Goal: Information Seeking & Learning: Check status

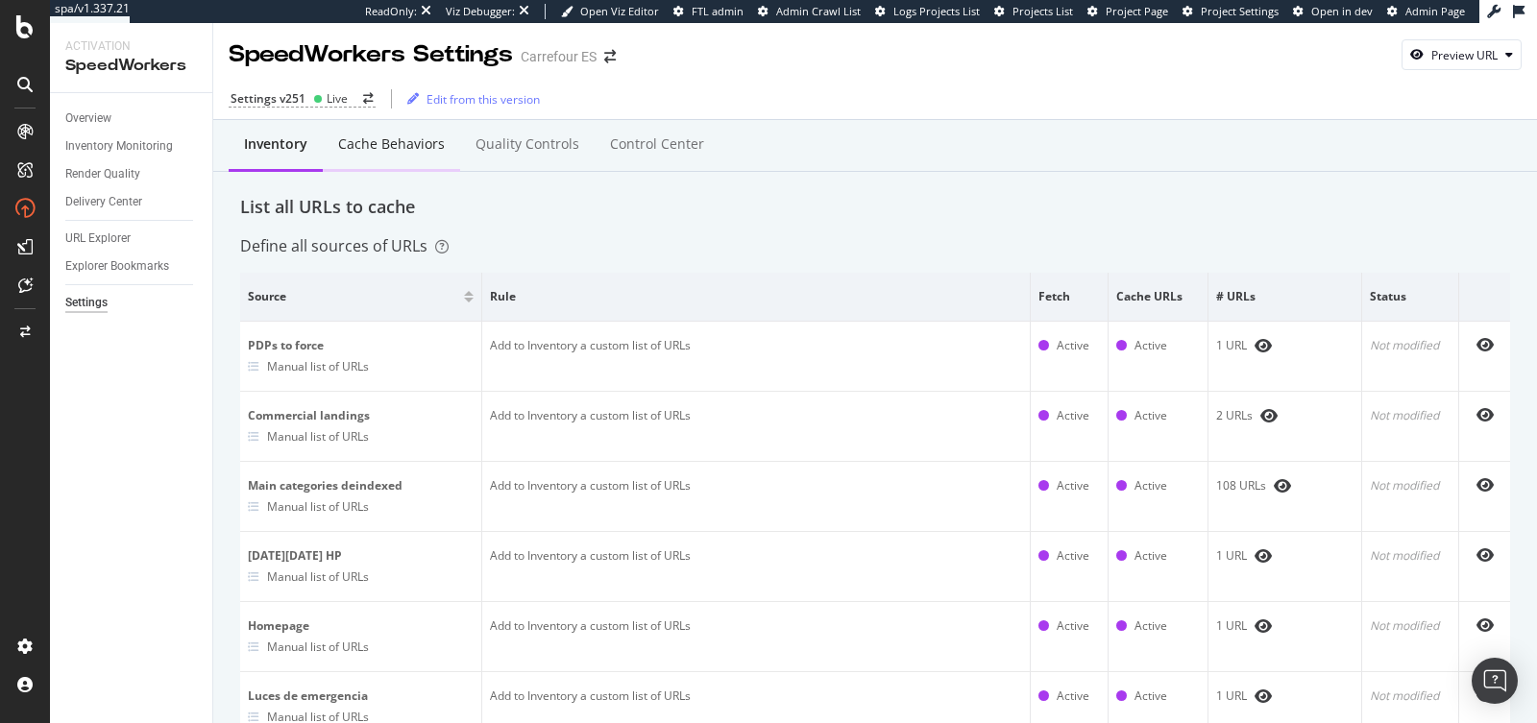
click at [426, 136] on div "Cache behaviors" at bounding box center [391, 144] width 107 height 19
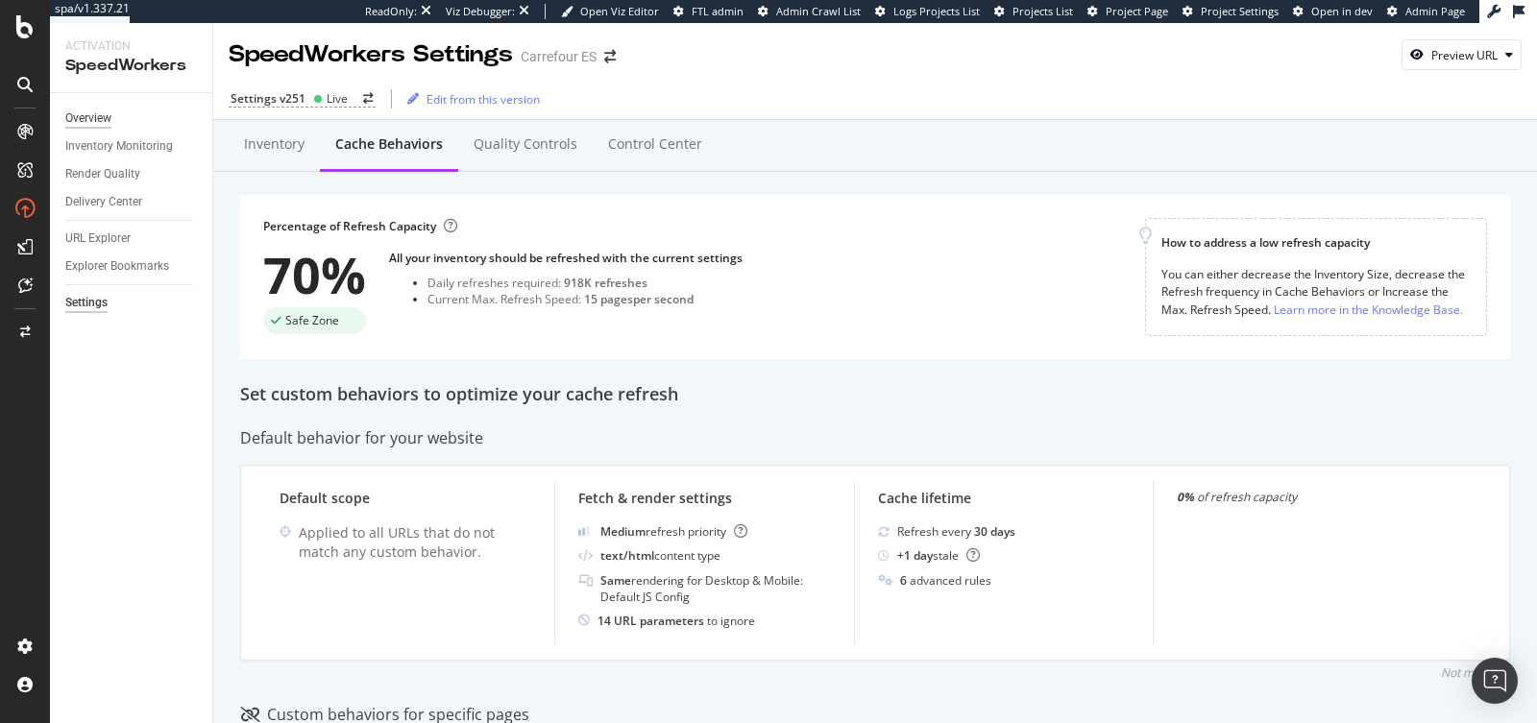
click at [101, 118] on div "Overview" at bounding box center [88, 119] width 46 height 20
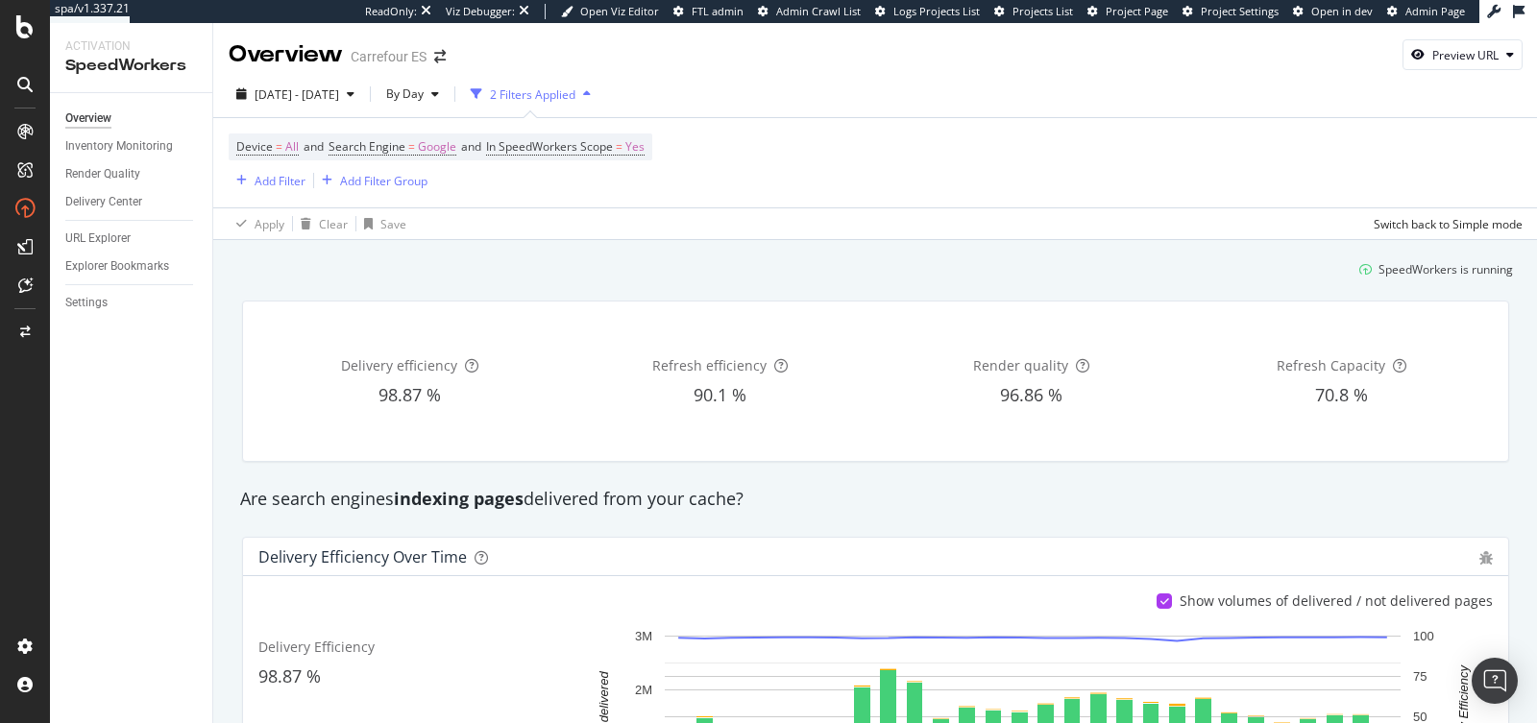
drag, startPoint x: 548, startPoint y: 273, endPoint x: 559, endPoint y: 266, distance: 13.3
click at [551, 271] on div "SpeedWorkers is running" at bounding box center [876, 270] width 1290 height 32
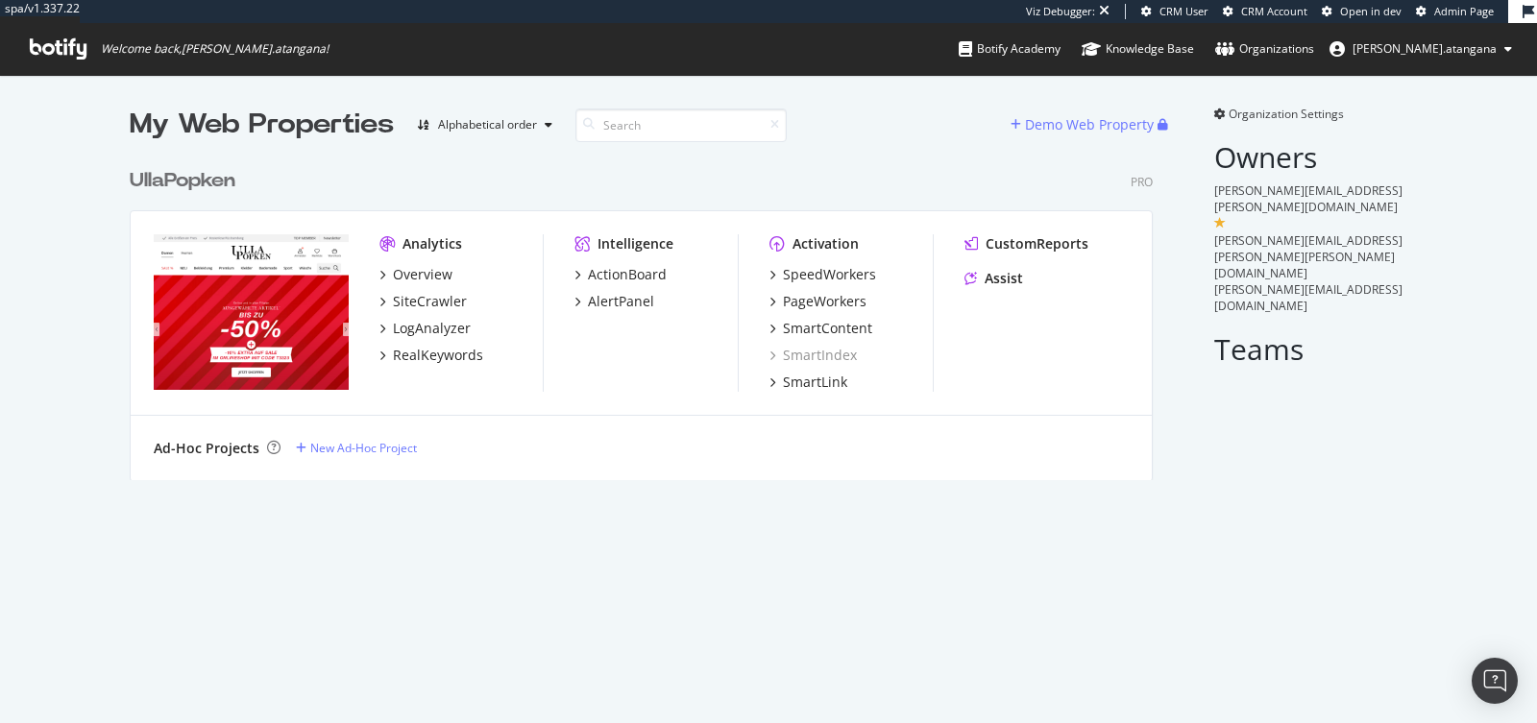
scroll to position [336, 1039]
click at [822, 299] on div "PageWorkers" at bounding box center [825, 301] width 84 height 19
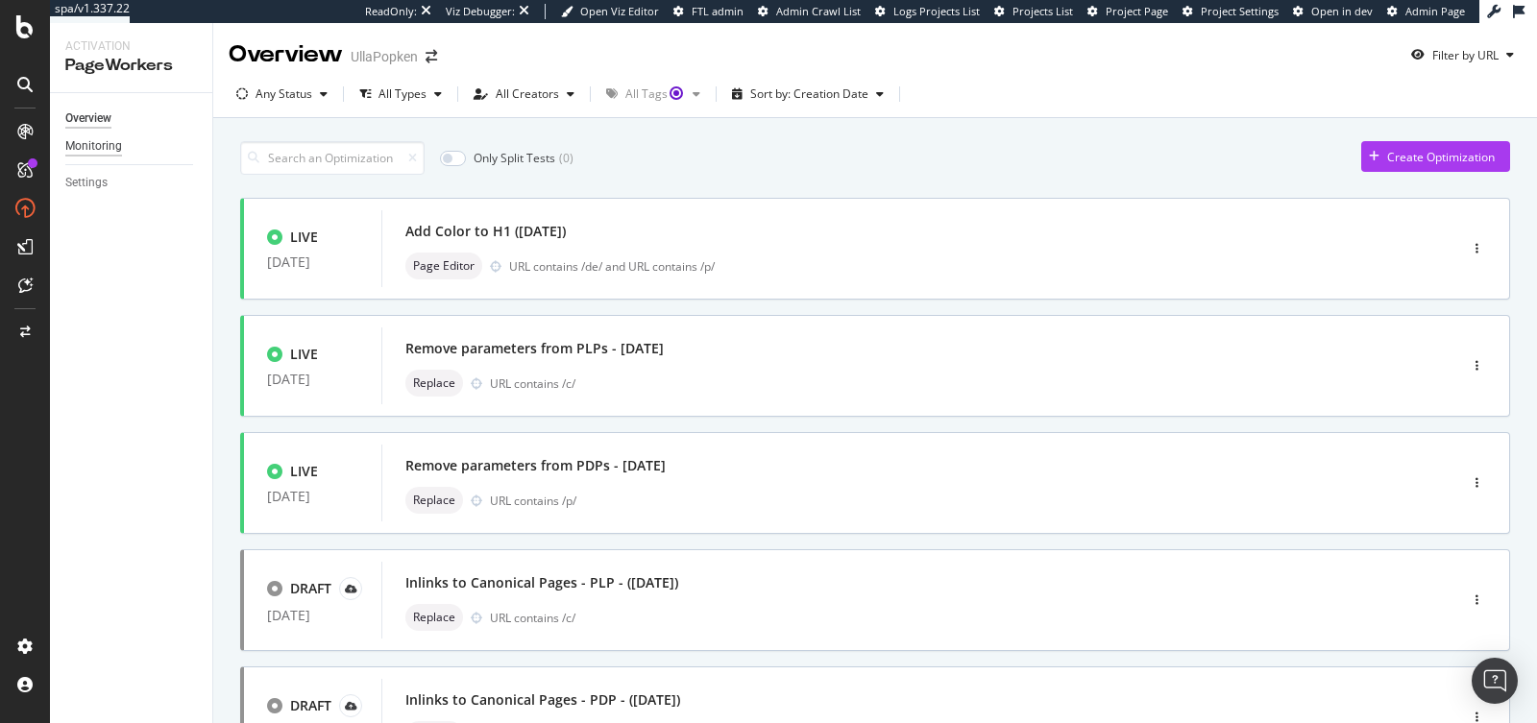
click at [91, 140] on div "Monitoring" at bounding box center [93, 146] width 57 height 20
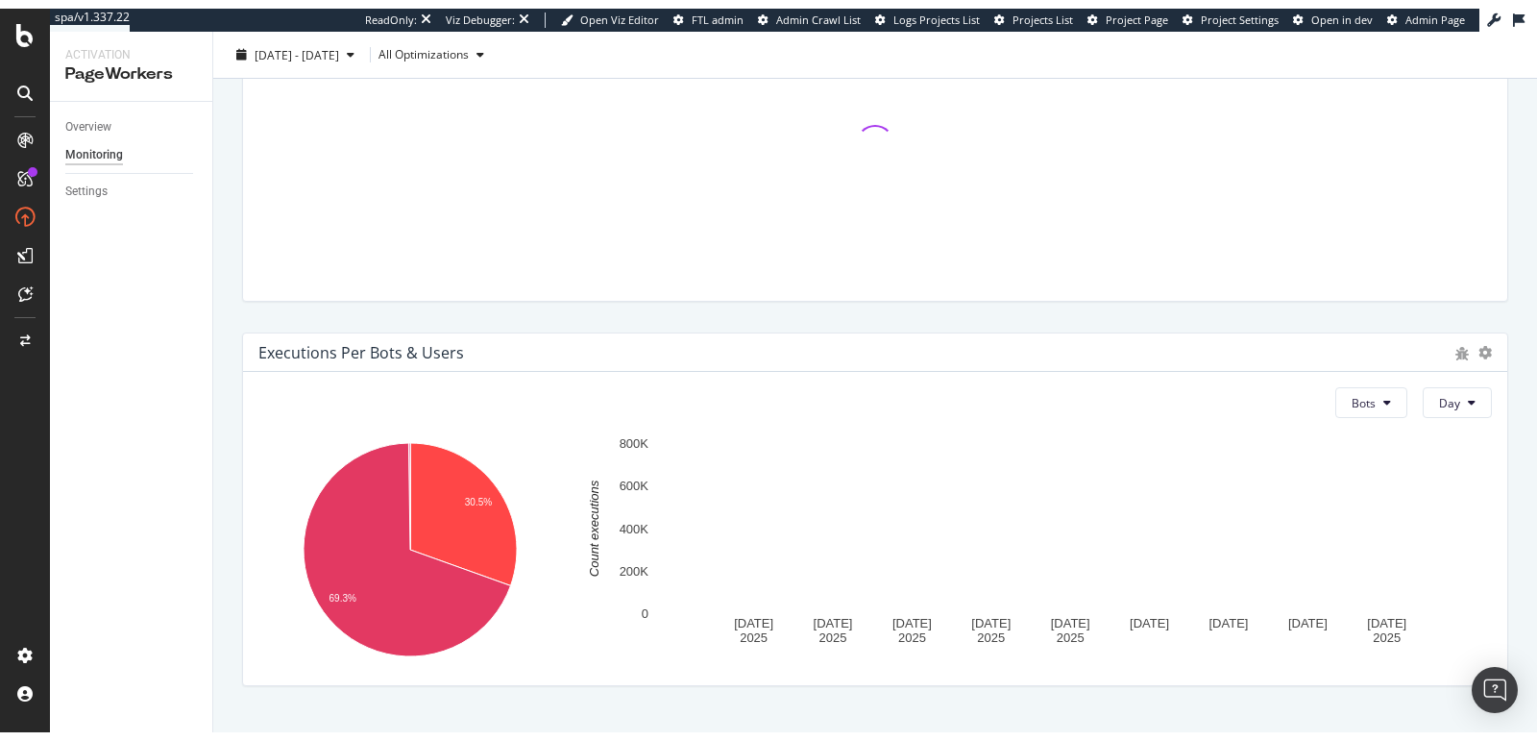
scroll to position [783, 0]
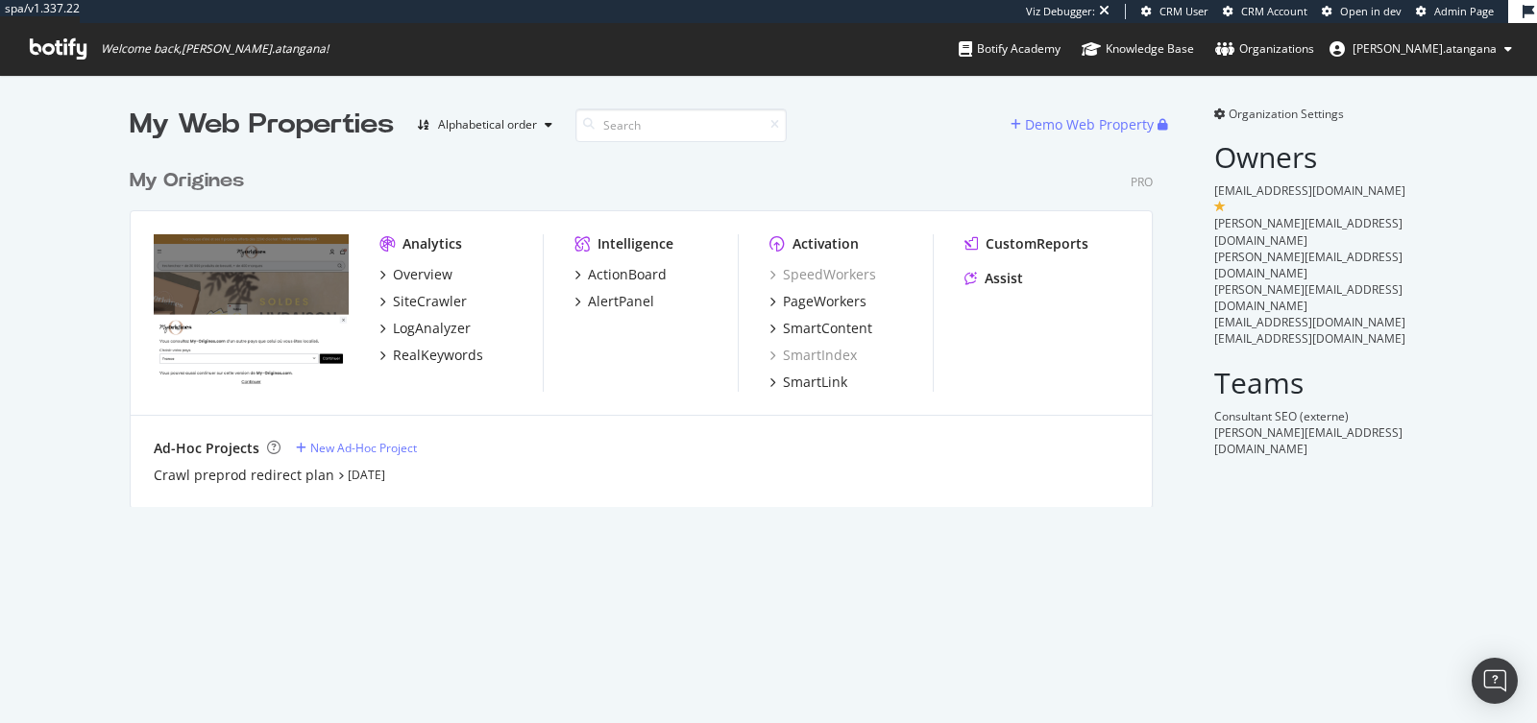
scroll to position [347, 1022]
click at [438, 305] on div "SiteCrawler" at bounding box center [430, 301] width 74 height 19
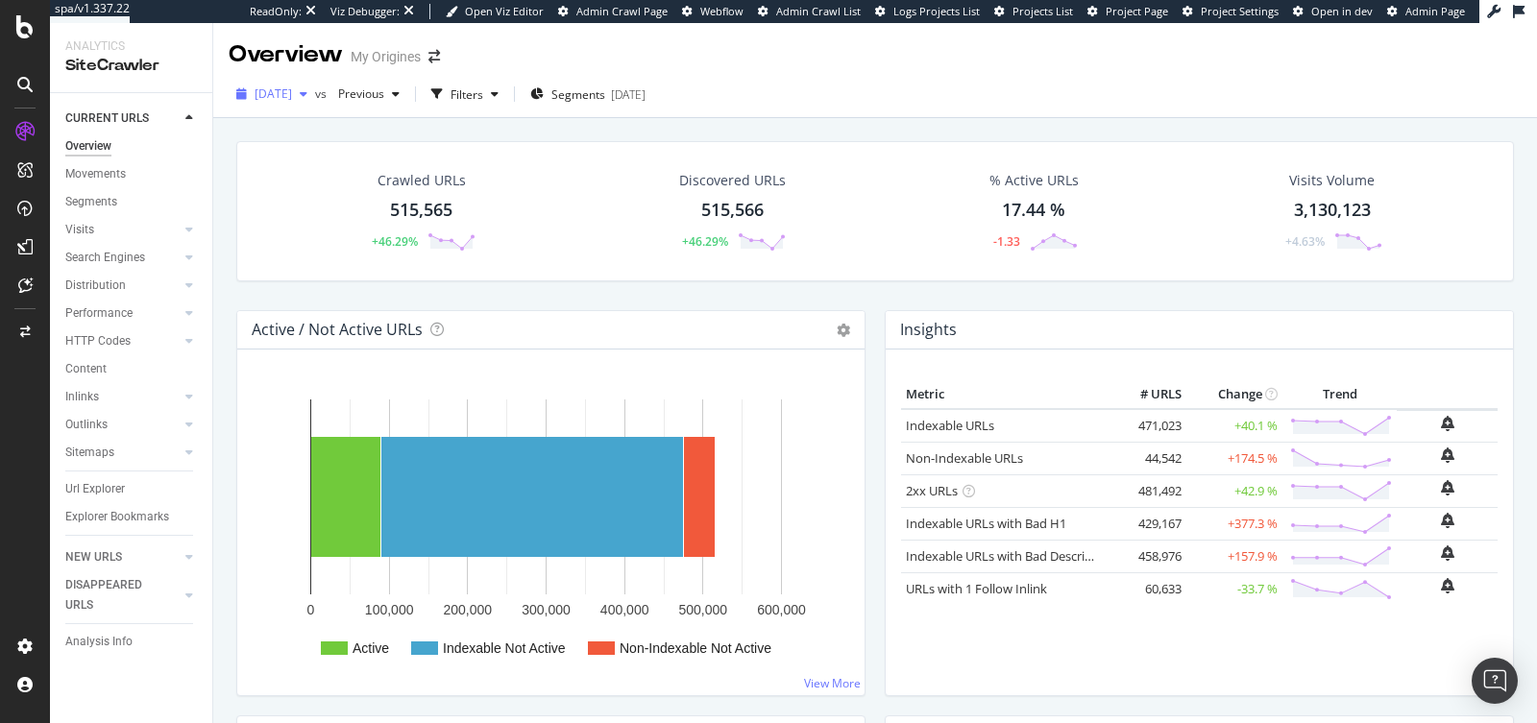
click at [292, 100] on span "2025 Sep. 2nd" at bounding box center [273, 94] width 37 height 16
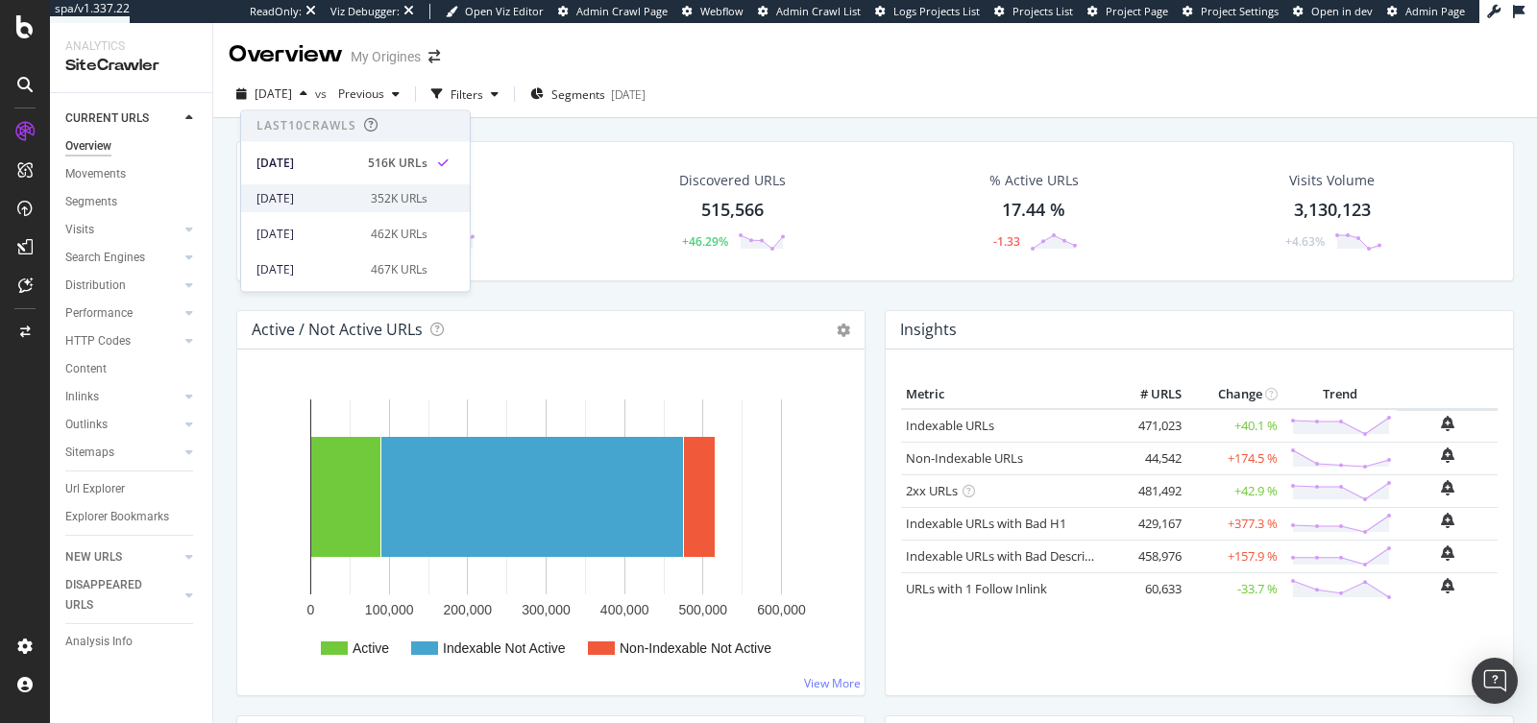
click at [351, 187] on div "2025 Aug. 19th 352K URLs" at bounding box center [355, 198] width 229 height 28
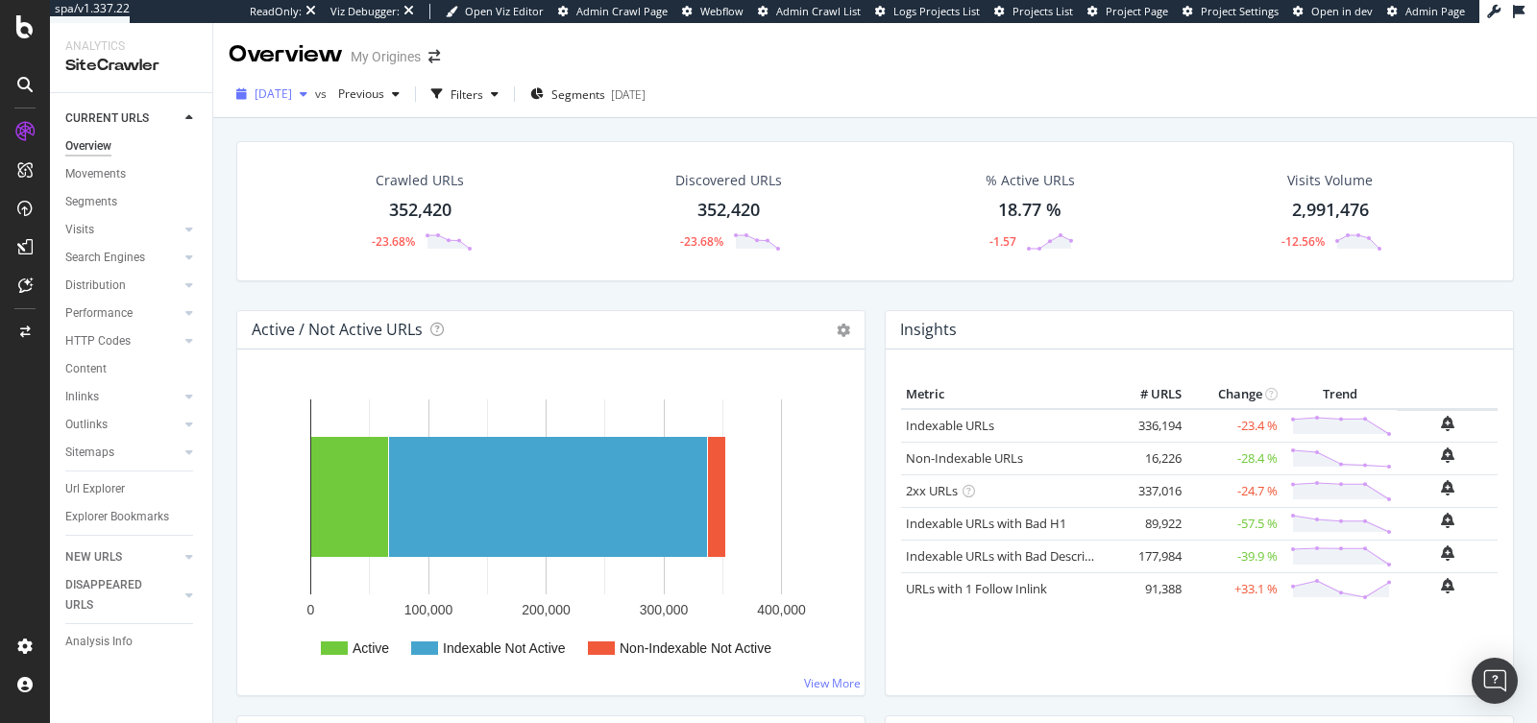
click at [315, 102] on div "2025 Aug. 19th" at bounding box center [272, 94] width 86 height 29
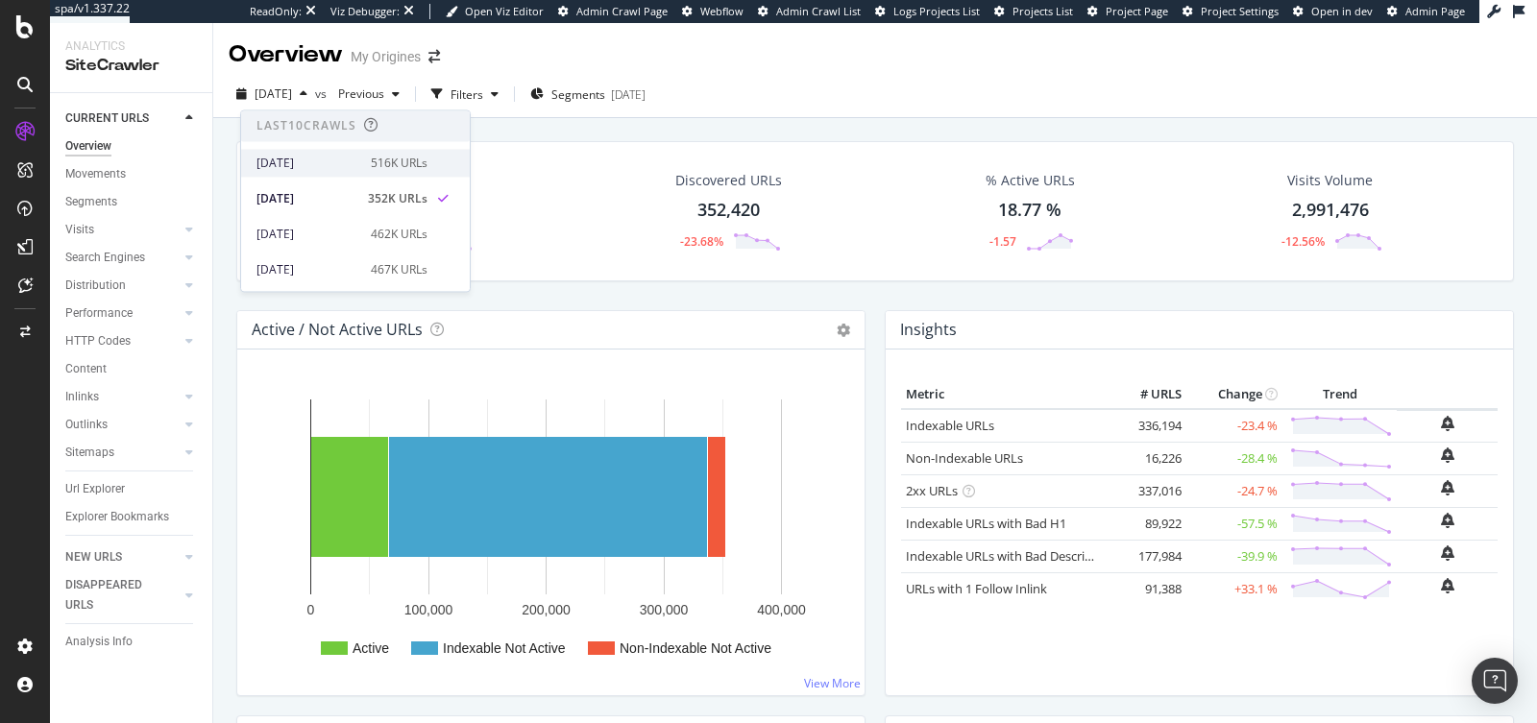
click at [344, 151] on div "2025 Sep. 2nd 516K URLs" at bounding box center [355, 163] width 229 height 28
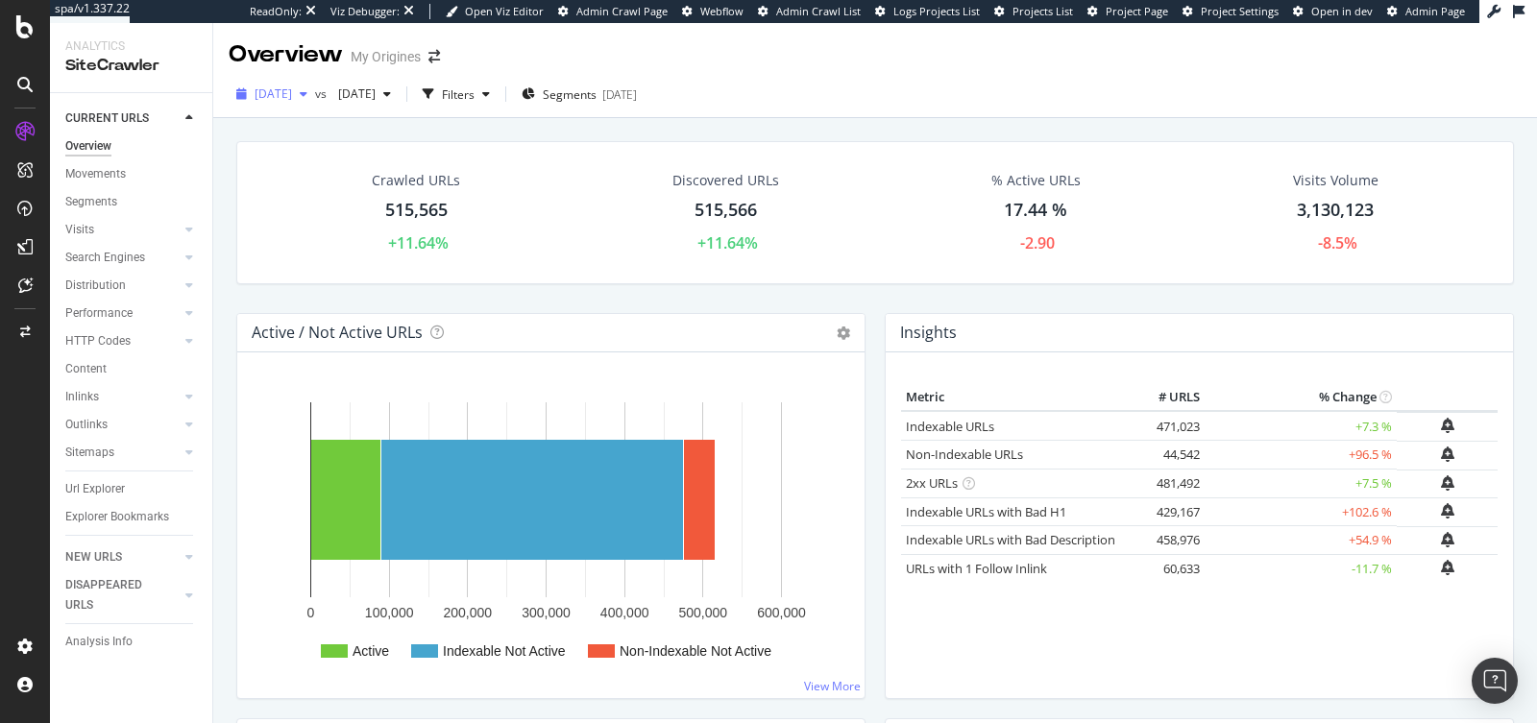
click at [307, 97] on icon "button" at bounding box center [304, 94] width 8 height 12
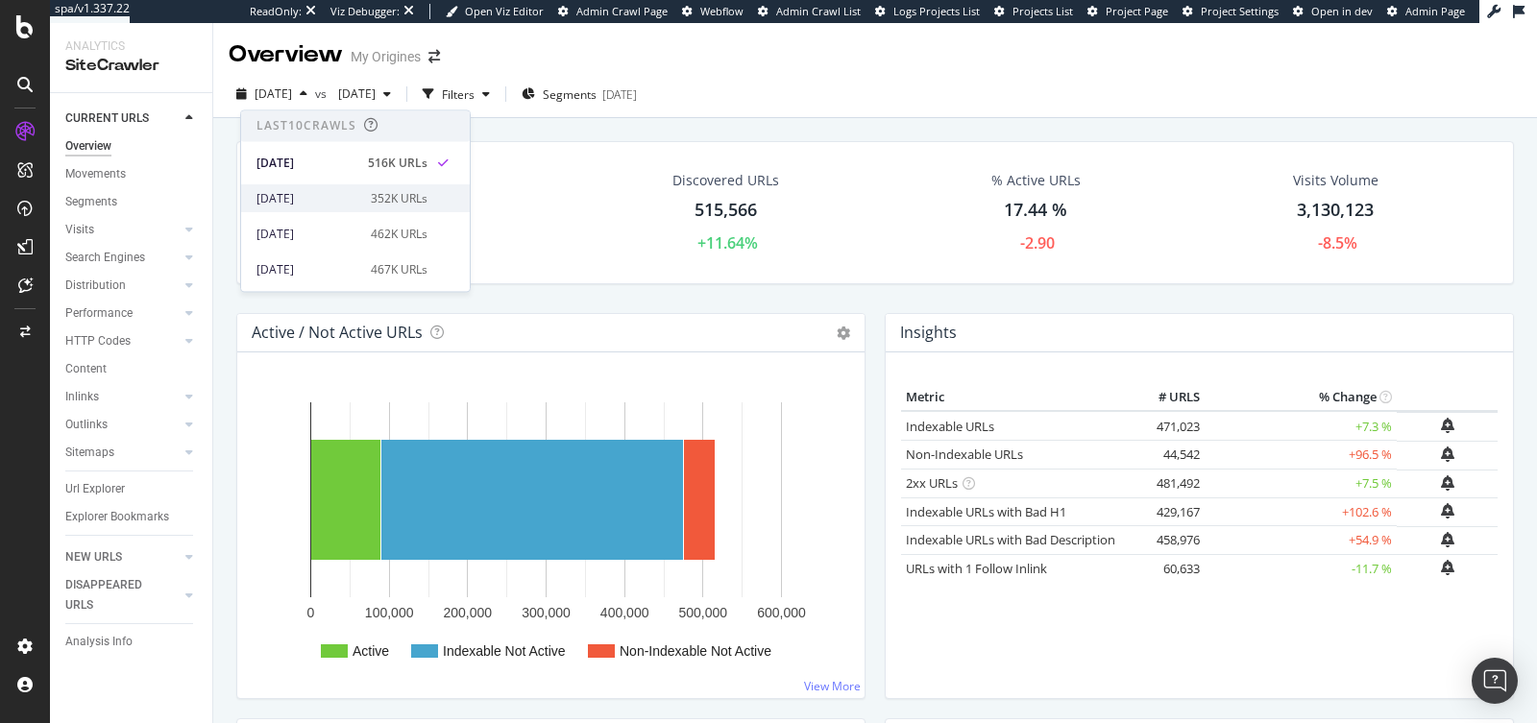
click at [356, 190] on div "2025 Aug. 19th 352K URLs" at bounding box center [342, 198] width 171 height 17
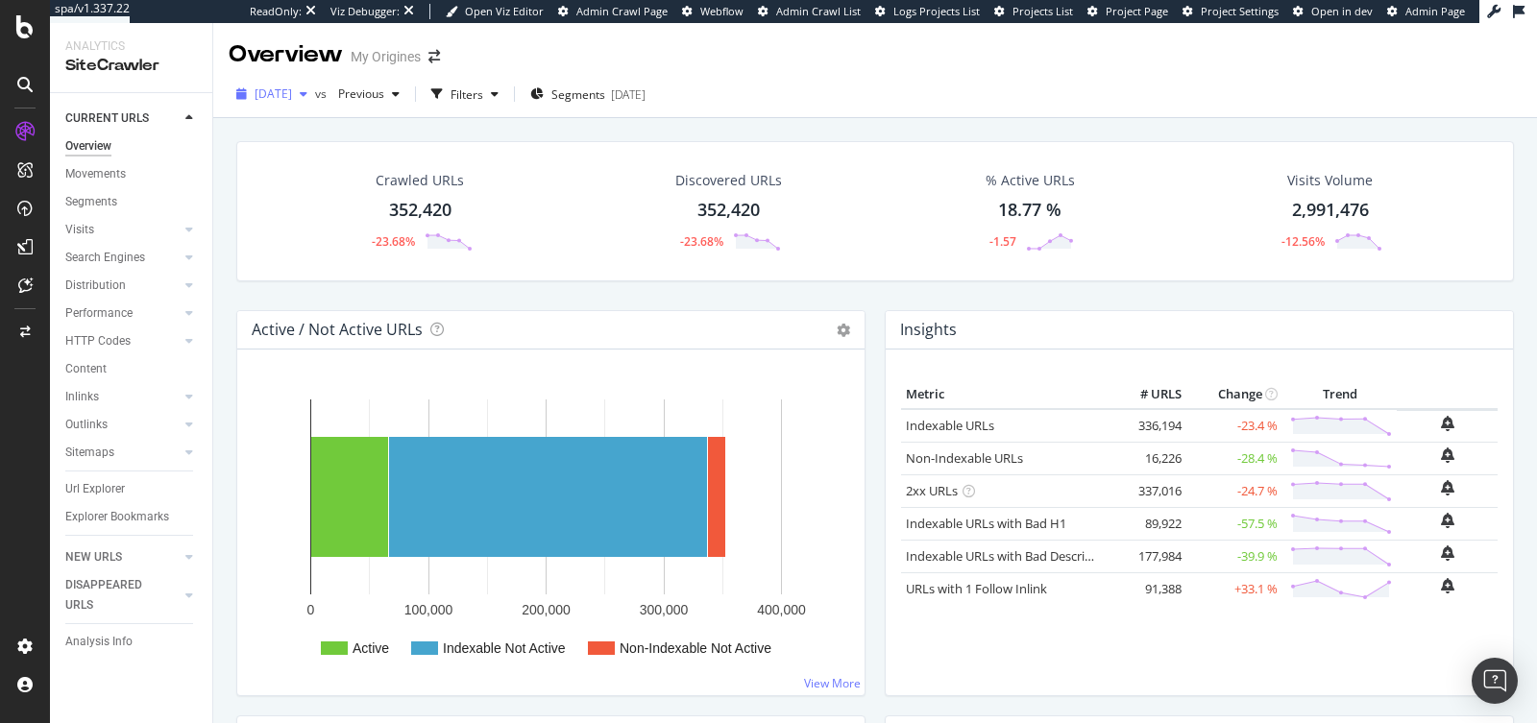
click at [292, 97] on span "2025 Aug. 19th" at bounding box center [273, 94] width 37 height 16
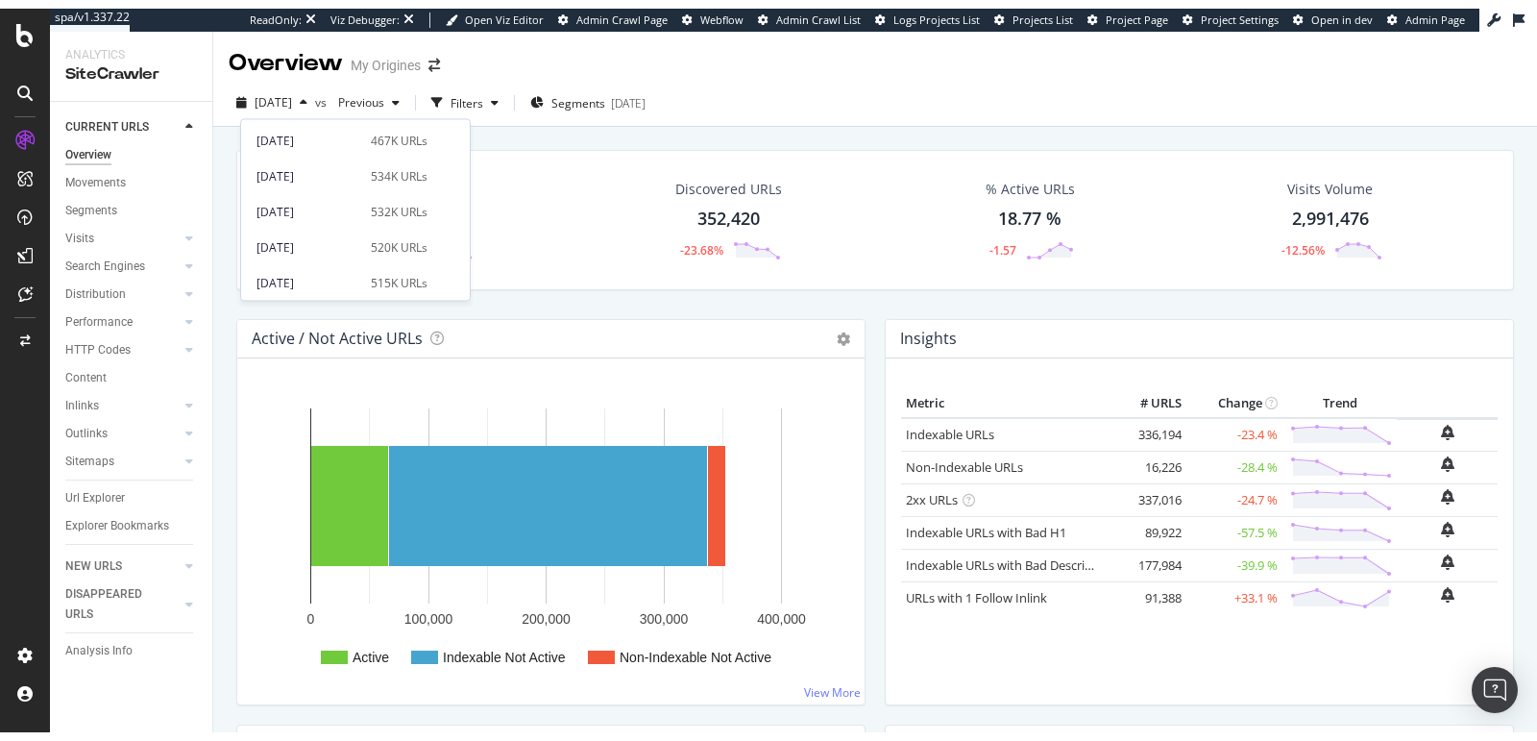
scroll to position [175, 0]
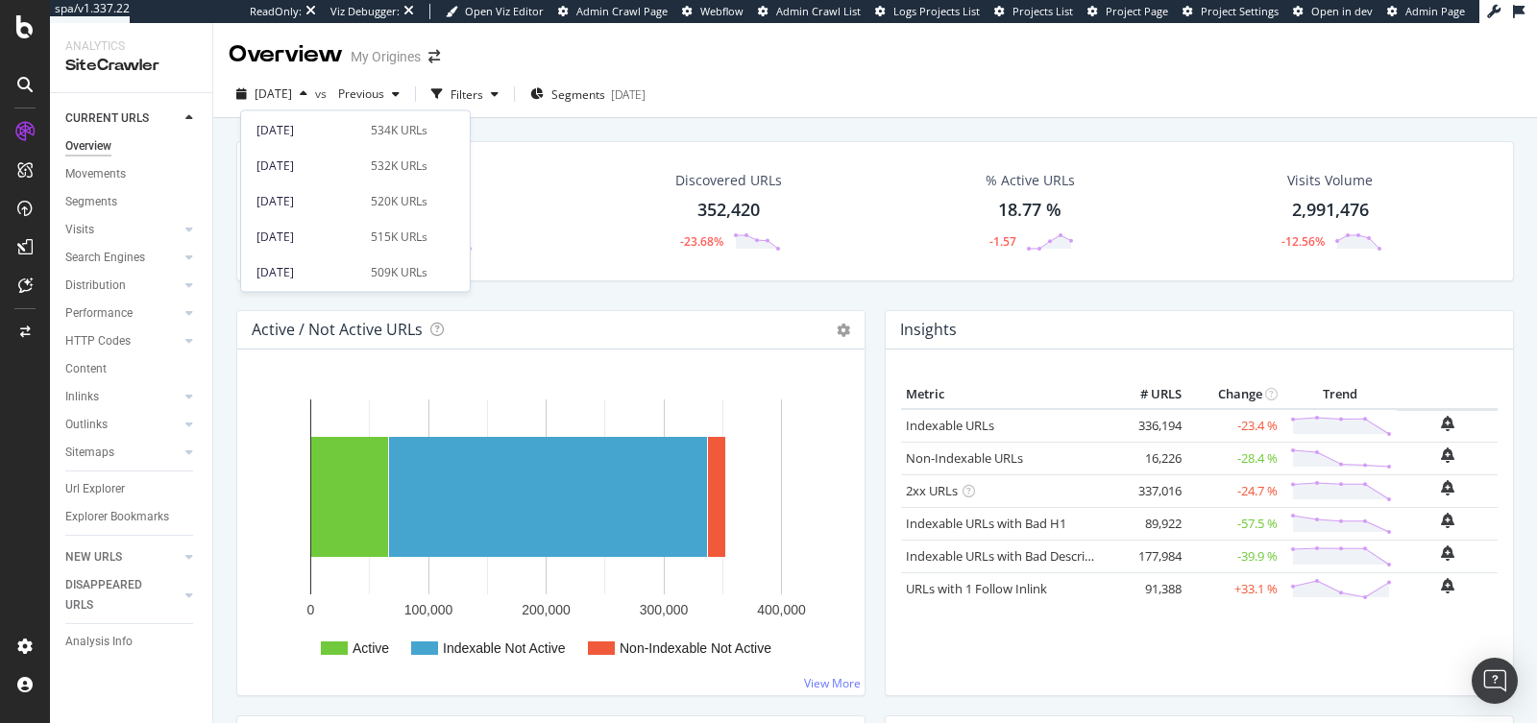
click at [720, 61] on div "Overview My Origines" at bounding box center [875, 47] width 1324 height 48
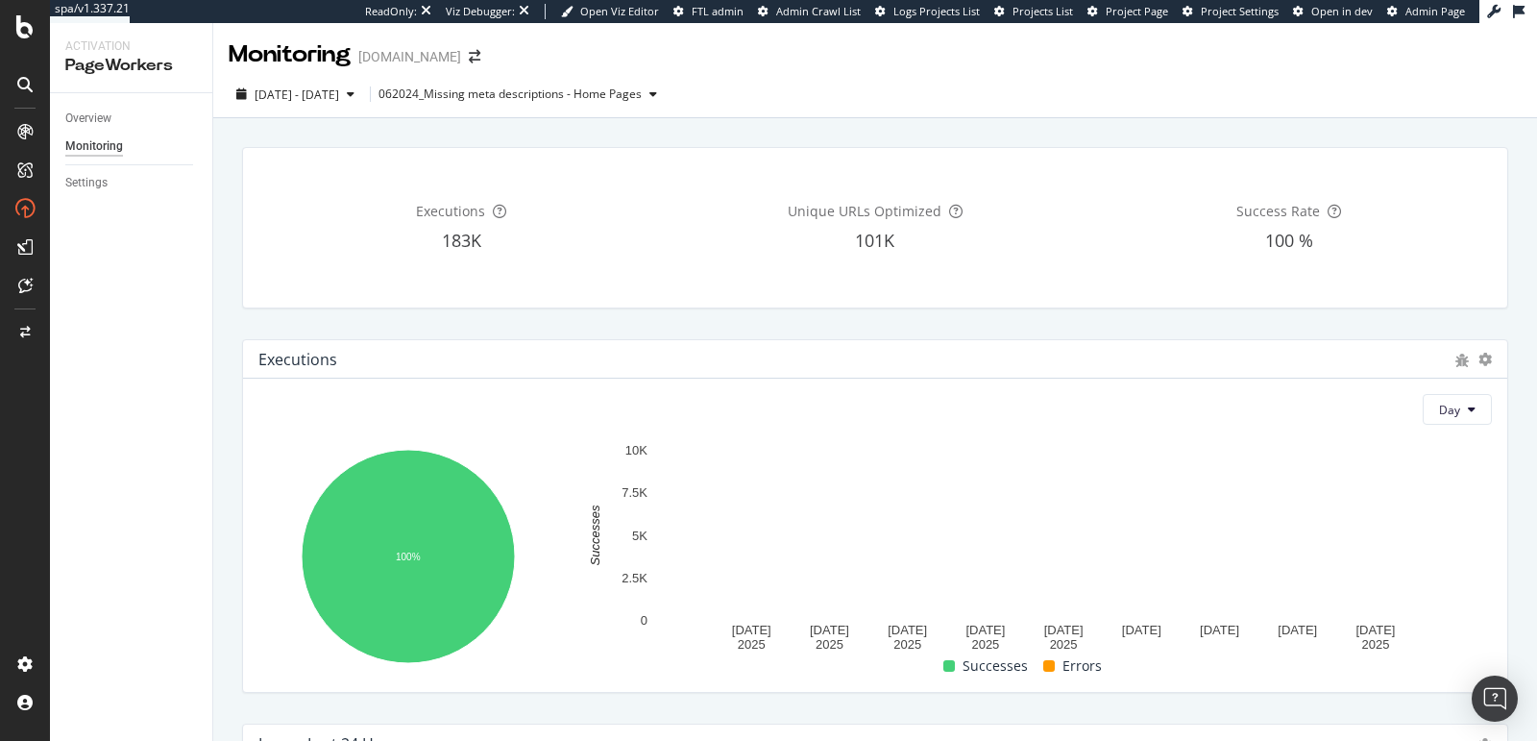
scroll to position [802, 0]
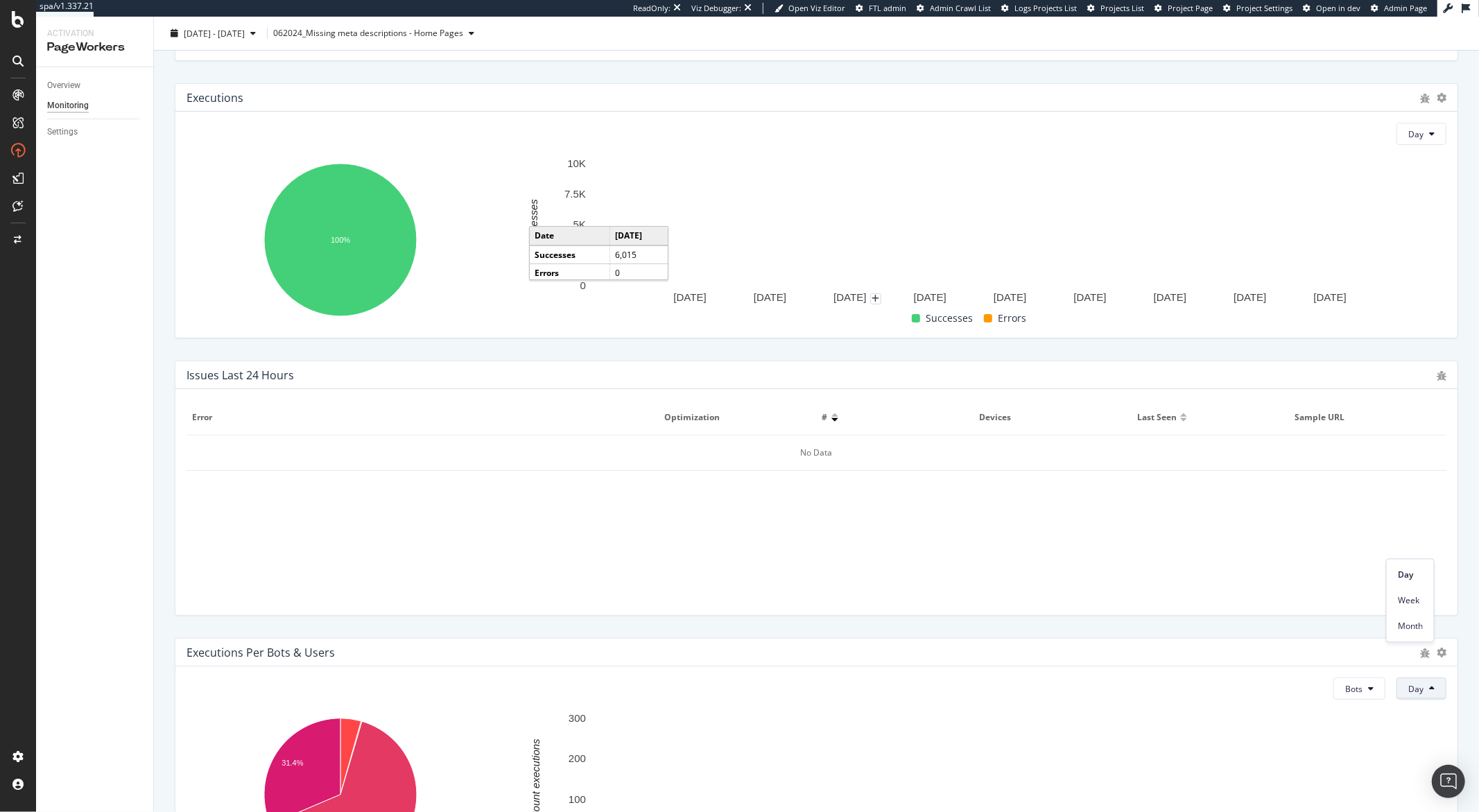
scroll to position [302, 0]
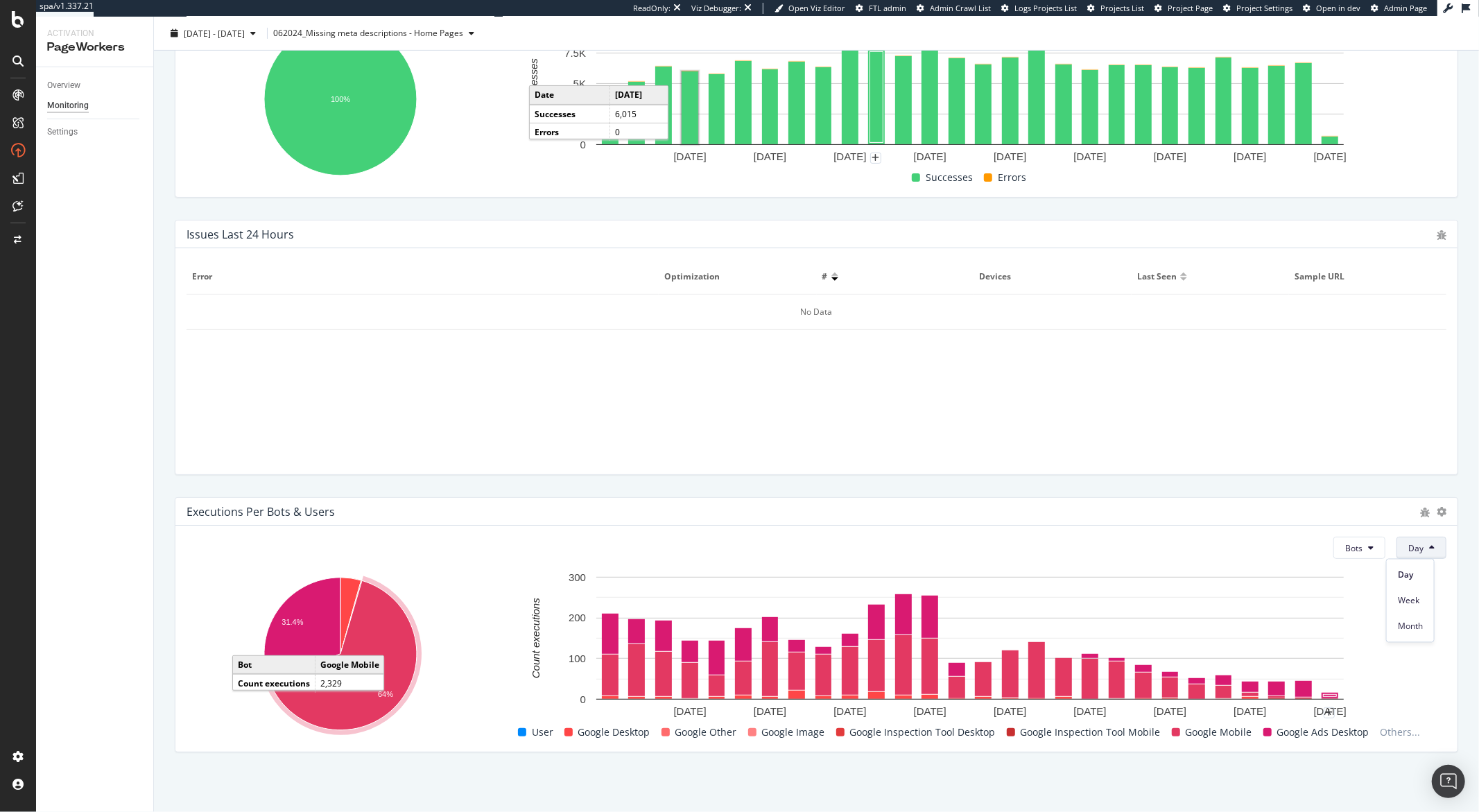
drag, startPoint x: 1317, startPoint y: 575, endPoint x: 1348, endPoint y: 576, distance: 31.0
click at [1317, 575] on rect "A chart." at bounding box center [970, 647] width 935 height 153
click at [170, 523] on div "Executions per Bots & Users Bots Day 31.4% 64% Bot Count executions User Google…" at bounding box center [817, 625] width 1301 height 277
click at [1367, 547] on button "Bots" at bounding box center [1360, 548] width 52 height 22
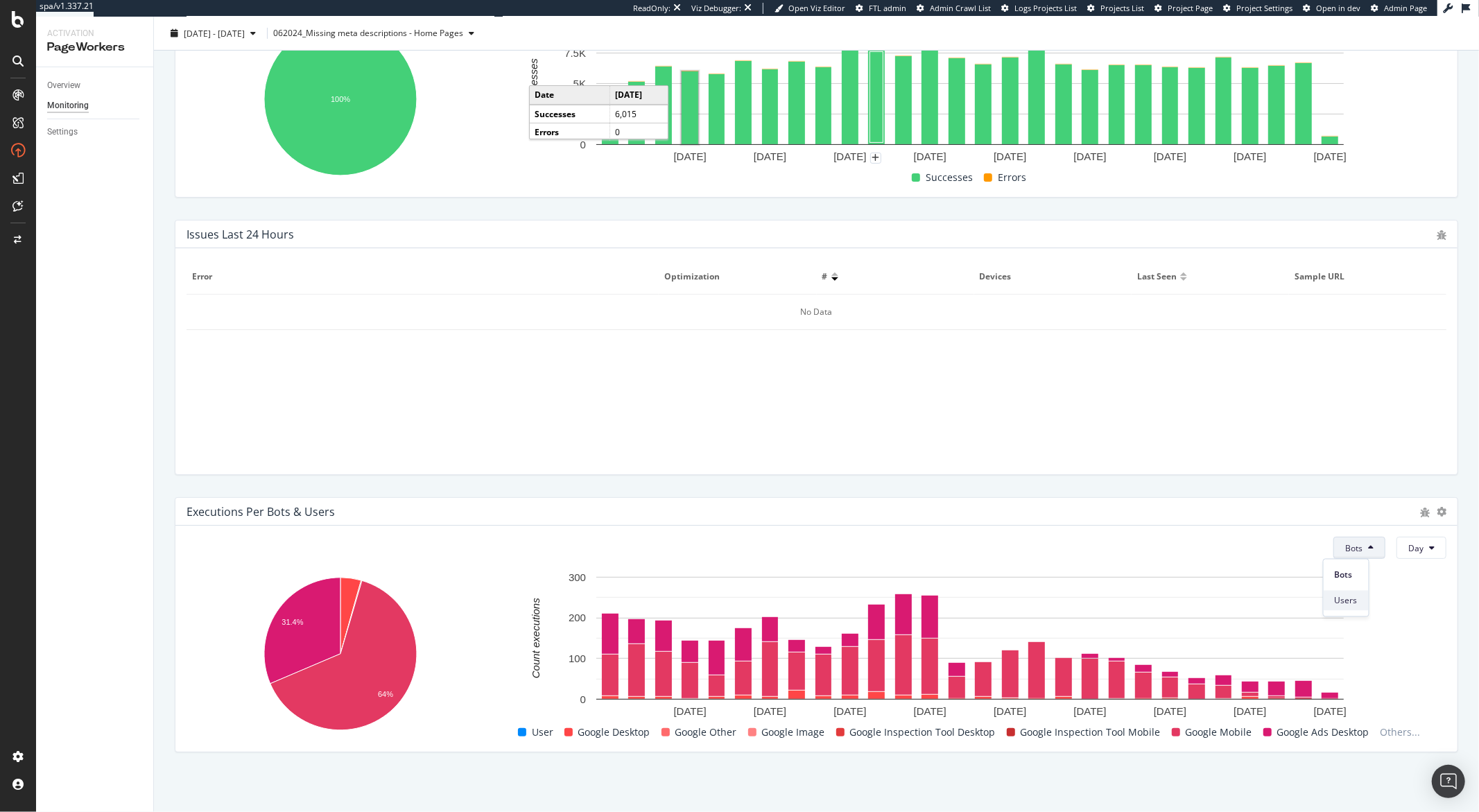
click at [1356, 596] on span "Users" at bounding box center [1347, 600] width 23 height 12
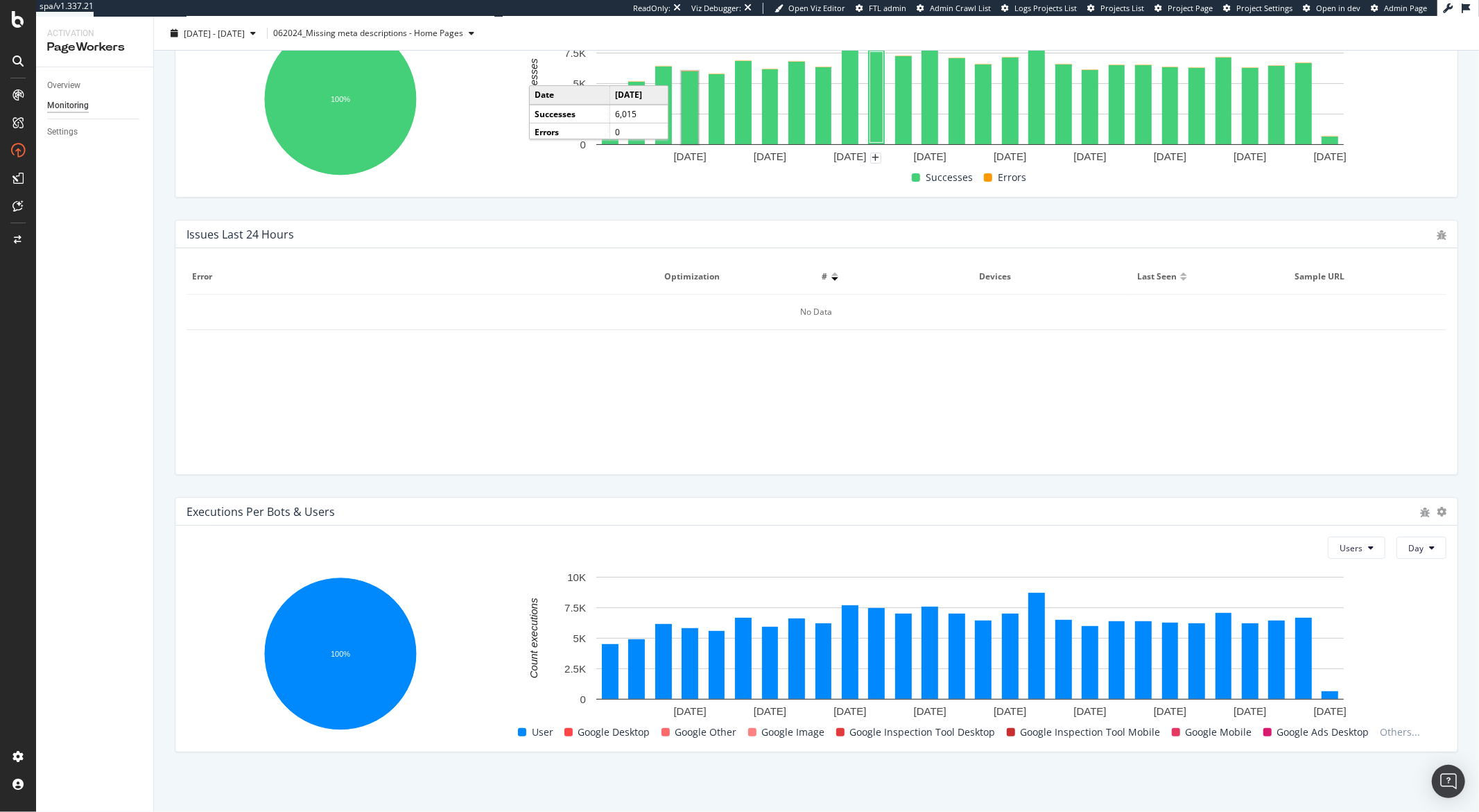
click at [131, 514] on div "Overview Monitoring Settings" at bounding box center [95, 440] width 117 height 745
